Goal: Information Seeking & Learning: Find specific fact

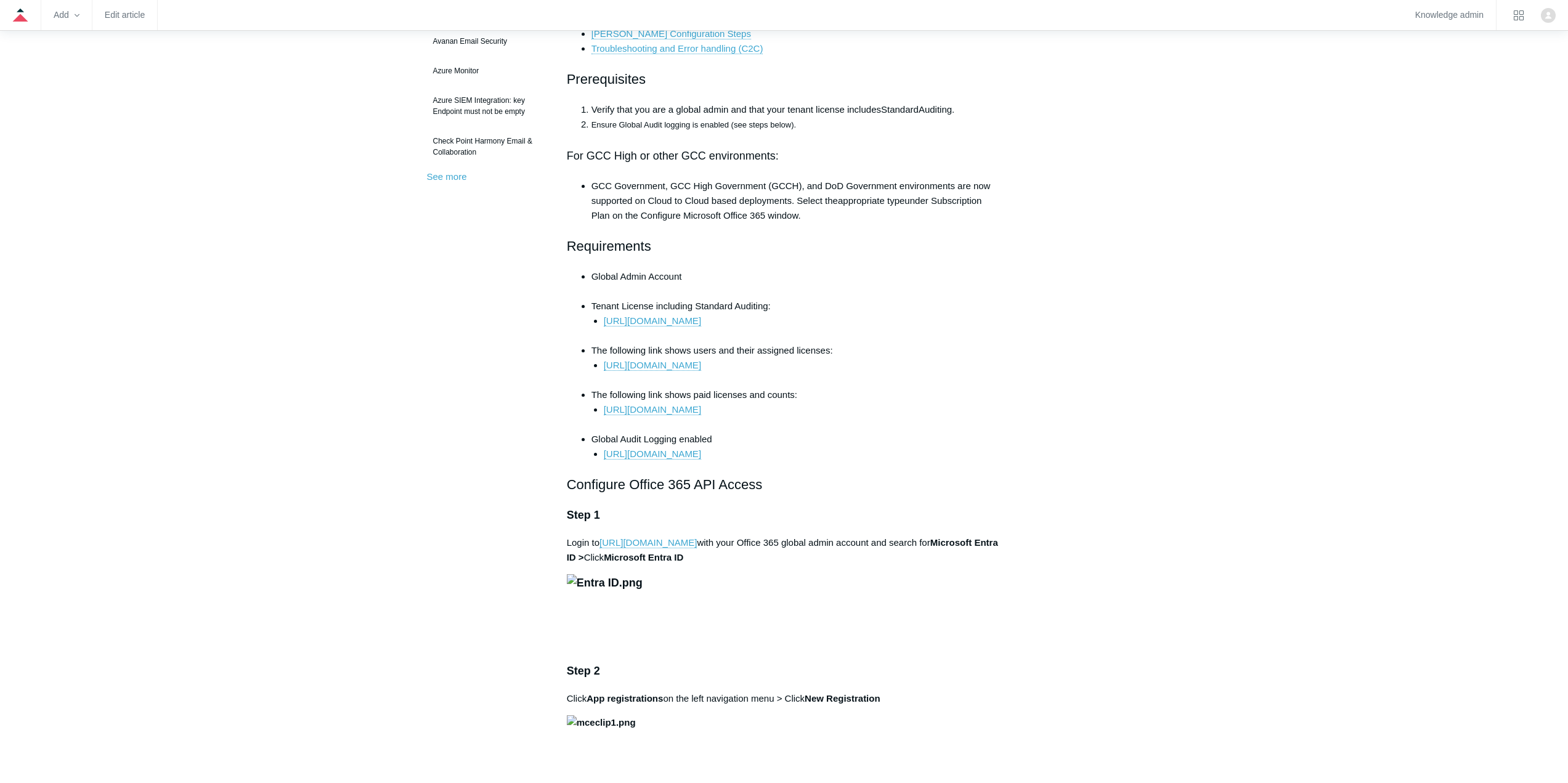
scroll to position [308, 0]
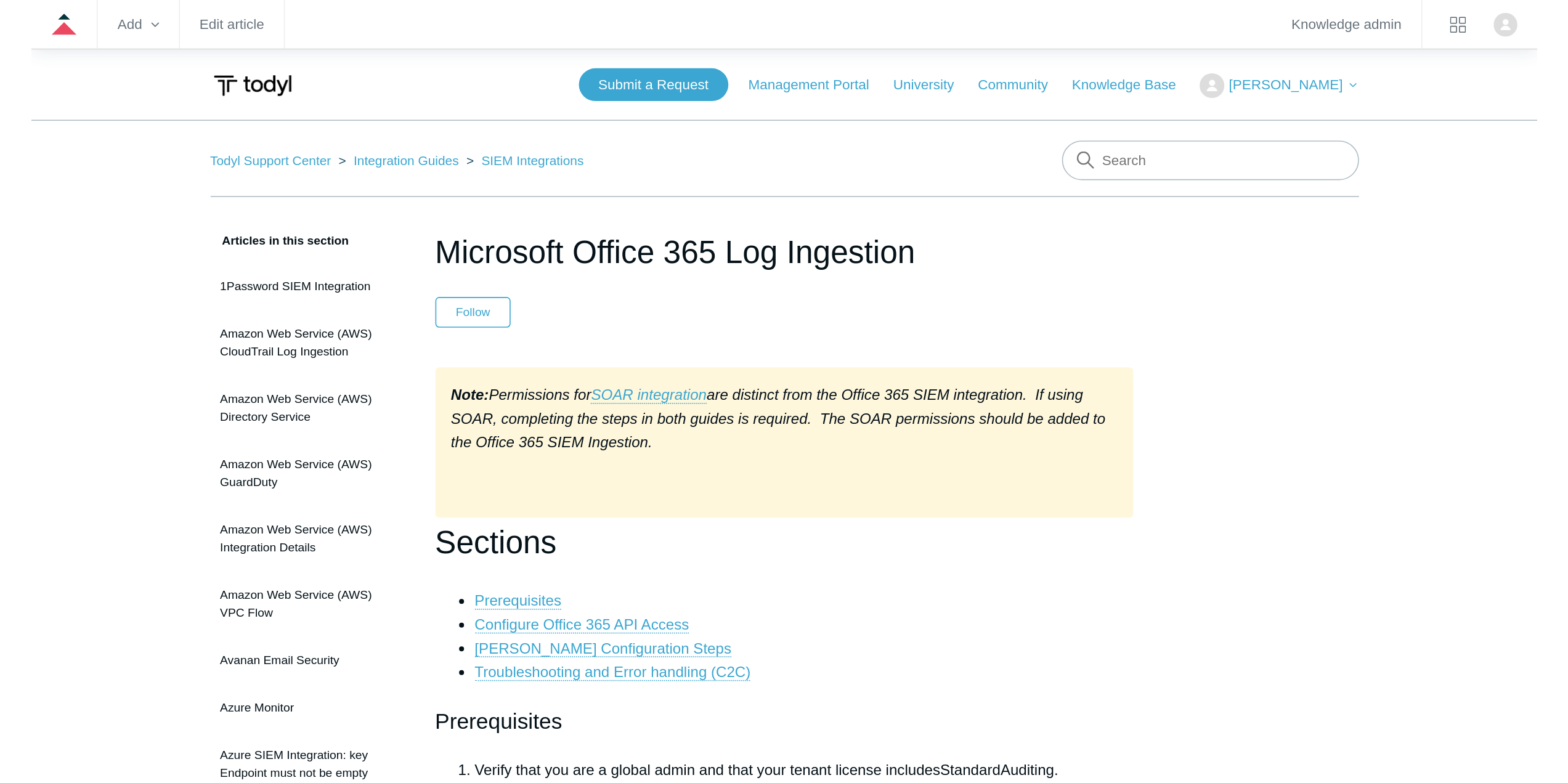
scroll to position [308, 0]
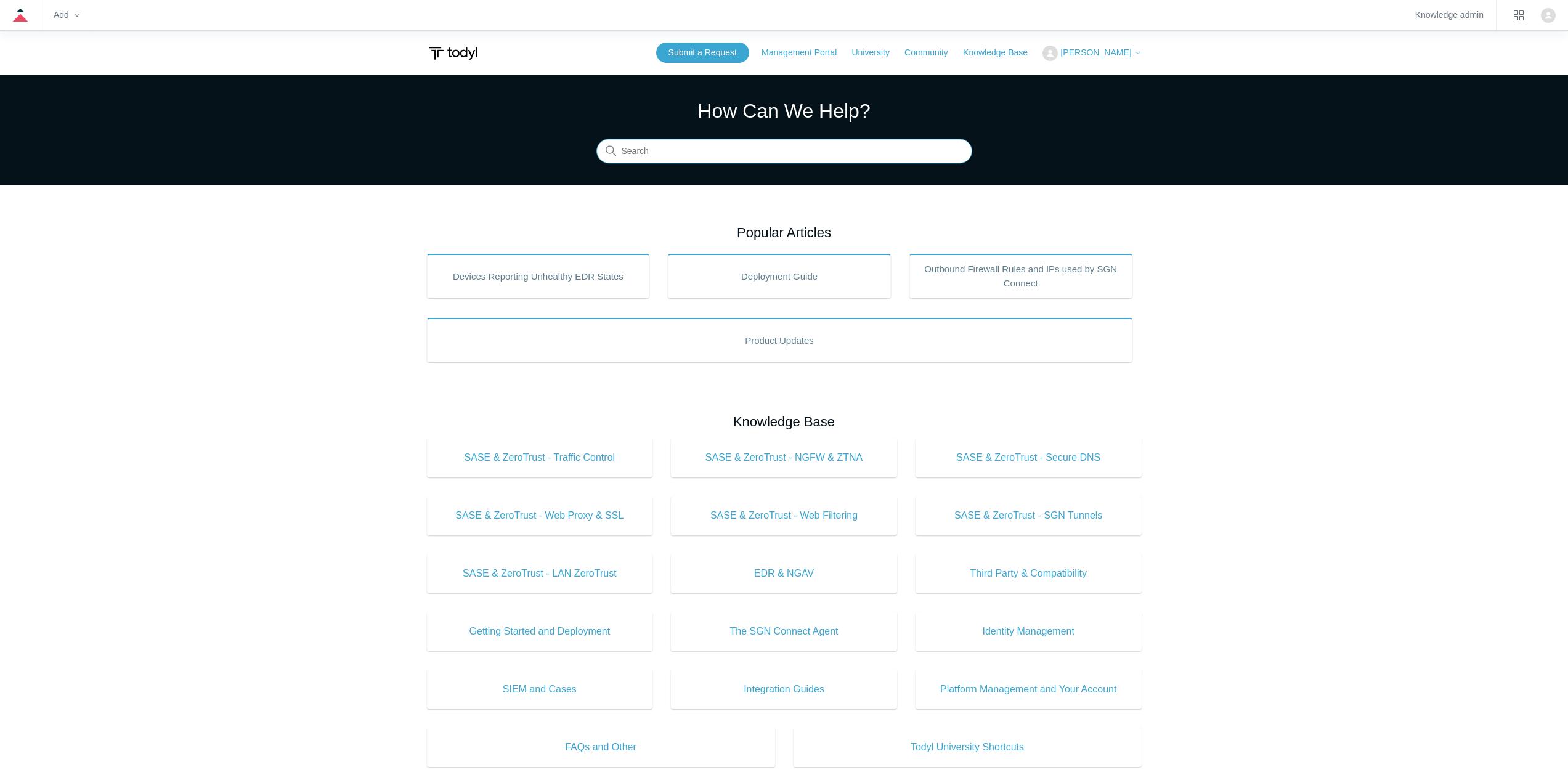
click at [739, 159] on input "Search" at bounding box center [784, 152] width 376 height 25
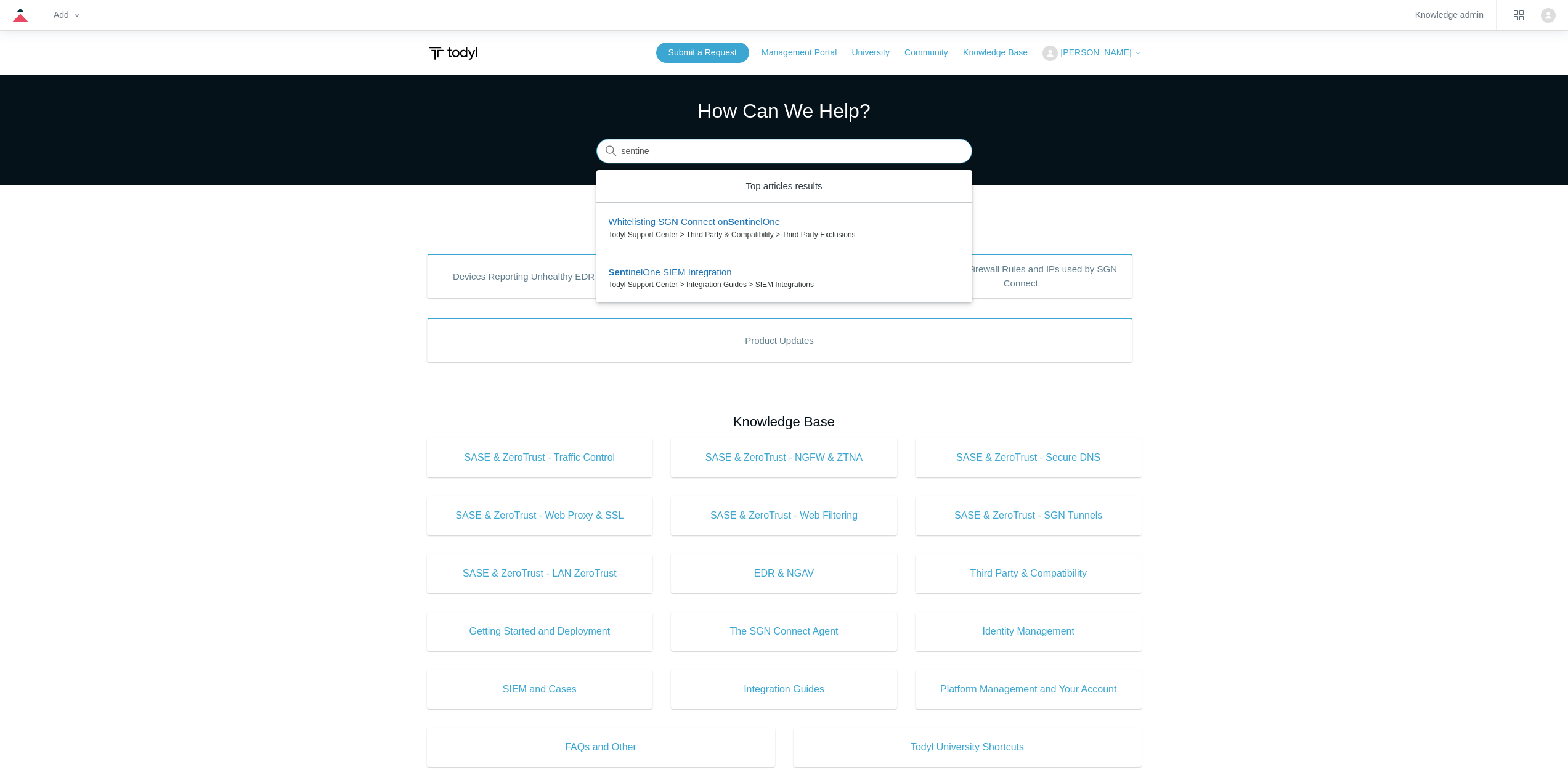
type input "sentinel"
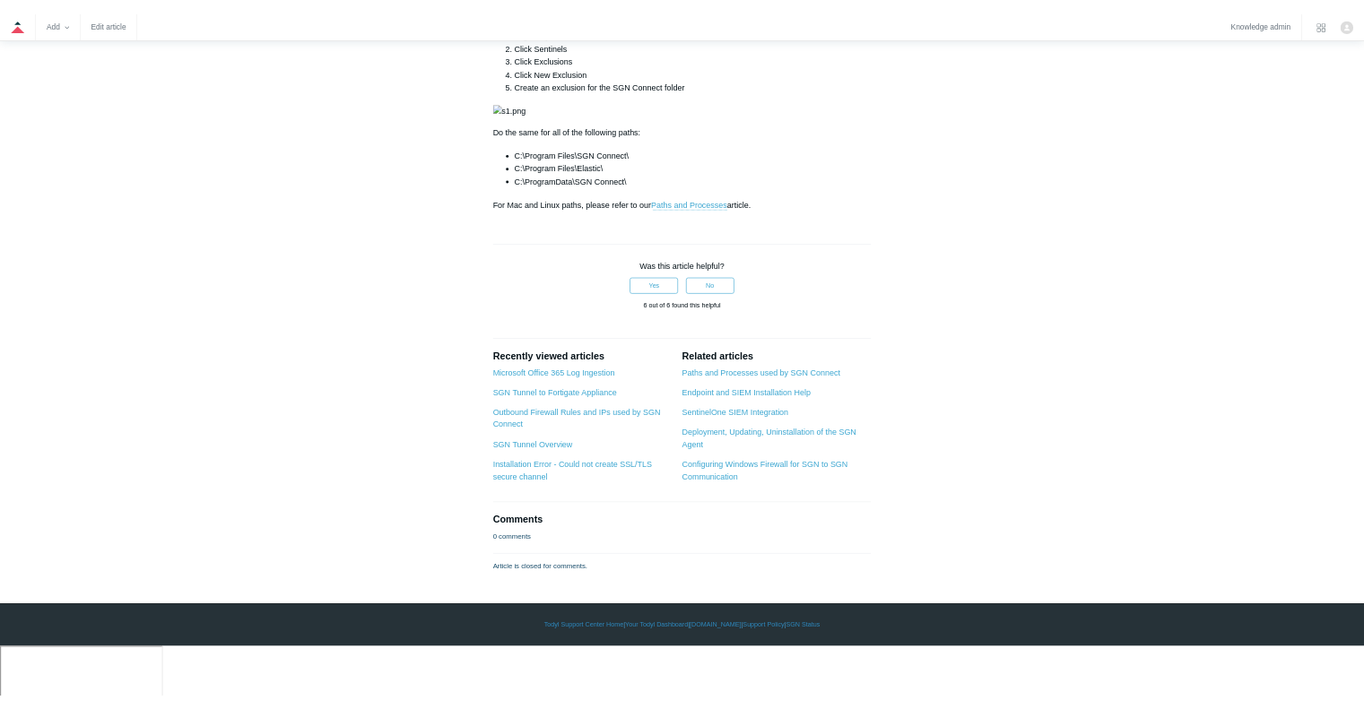
scroll to position [538, 0]
